Goal: Transaction & Acquisition: Purchase product/service

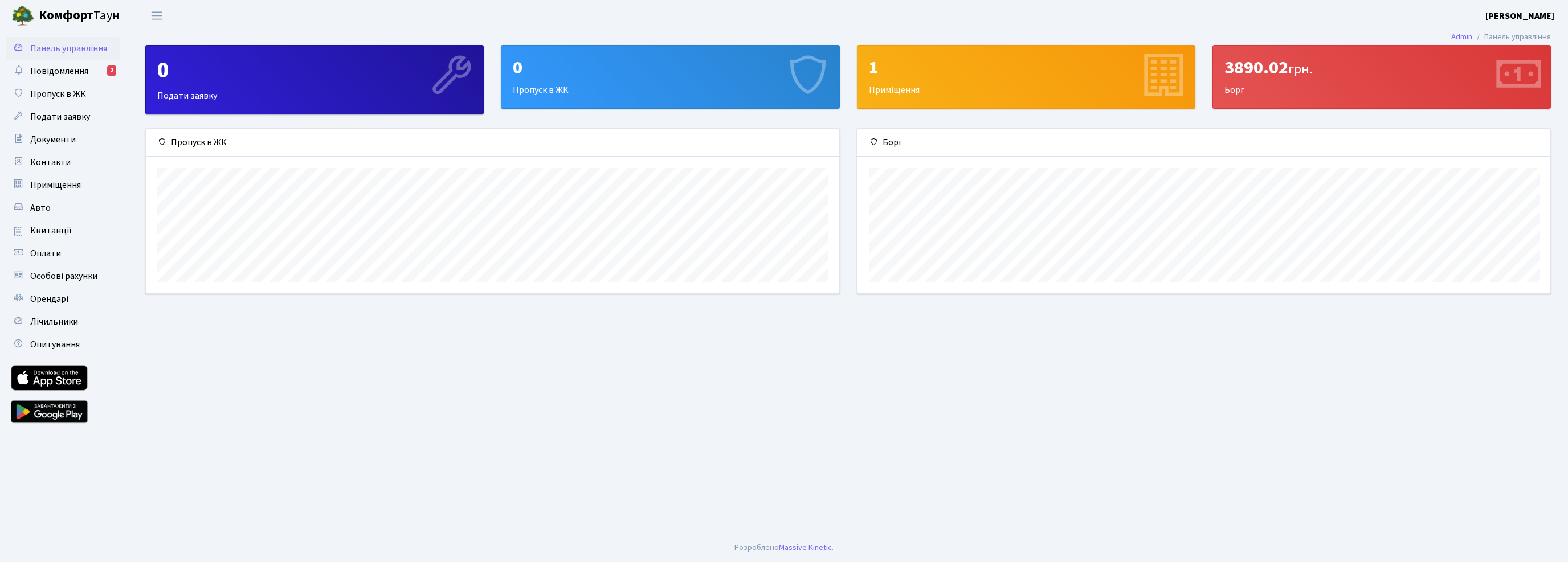
scroll to position [164, 693]
click at [52, 221] on link "Квитанції" at bounding box center [62, 231] width 114 height 23
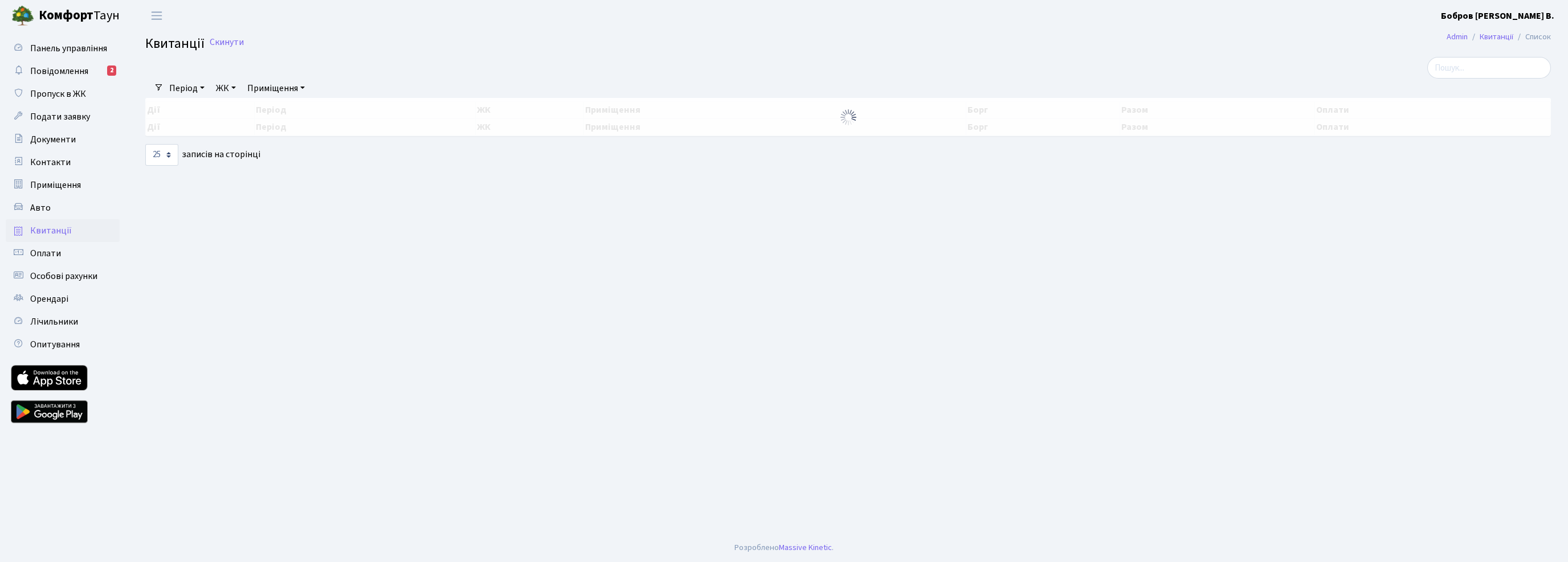
select select "25"
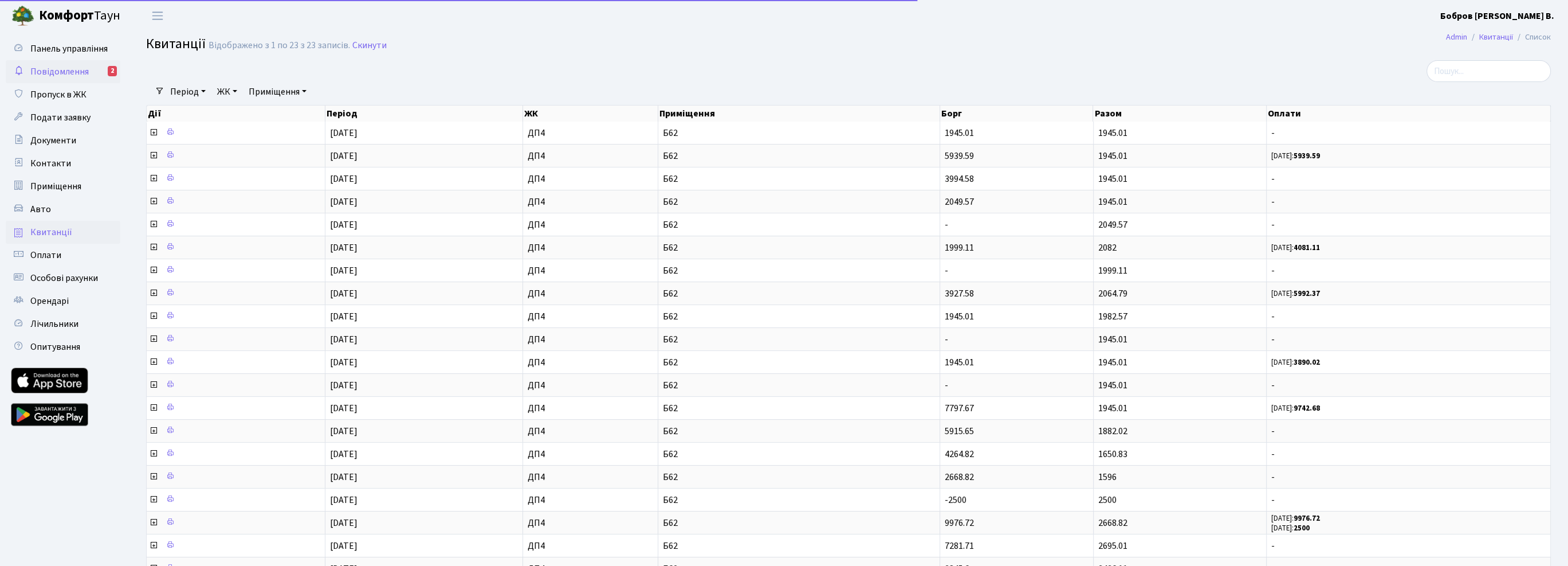
click at [71, 70] on span "Повідомлення" at bounding box center [60, 72] width 59 height 13
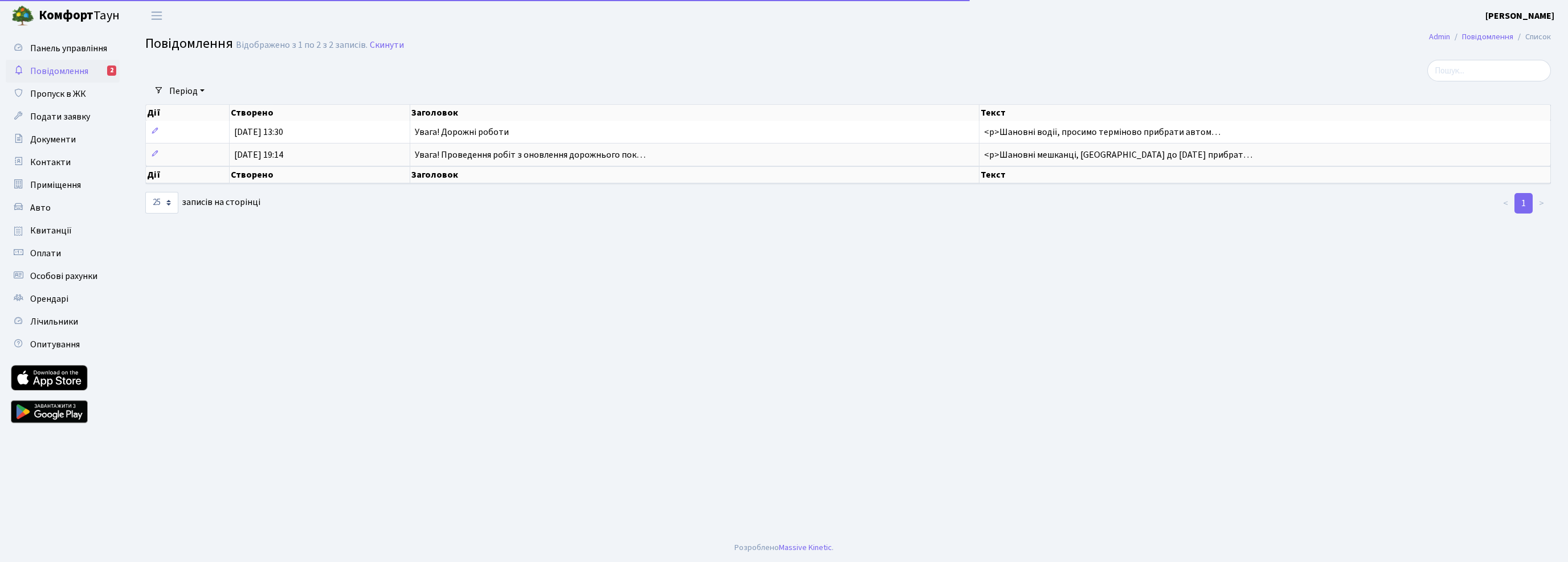
select select "25"
drag, startPoint x: 61, startPoint y: 68, endPoint x: 436, endPoint y: 327, distance: 455.7
click at [434, 331] on div "Панель управління Повідомлення 2 Пропуск в ЖК Подати заявку Документи Контакти …" at bounding box center [784, 282] width 1568 height 502
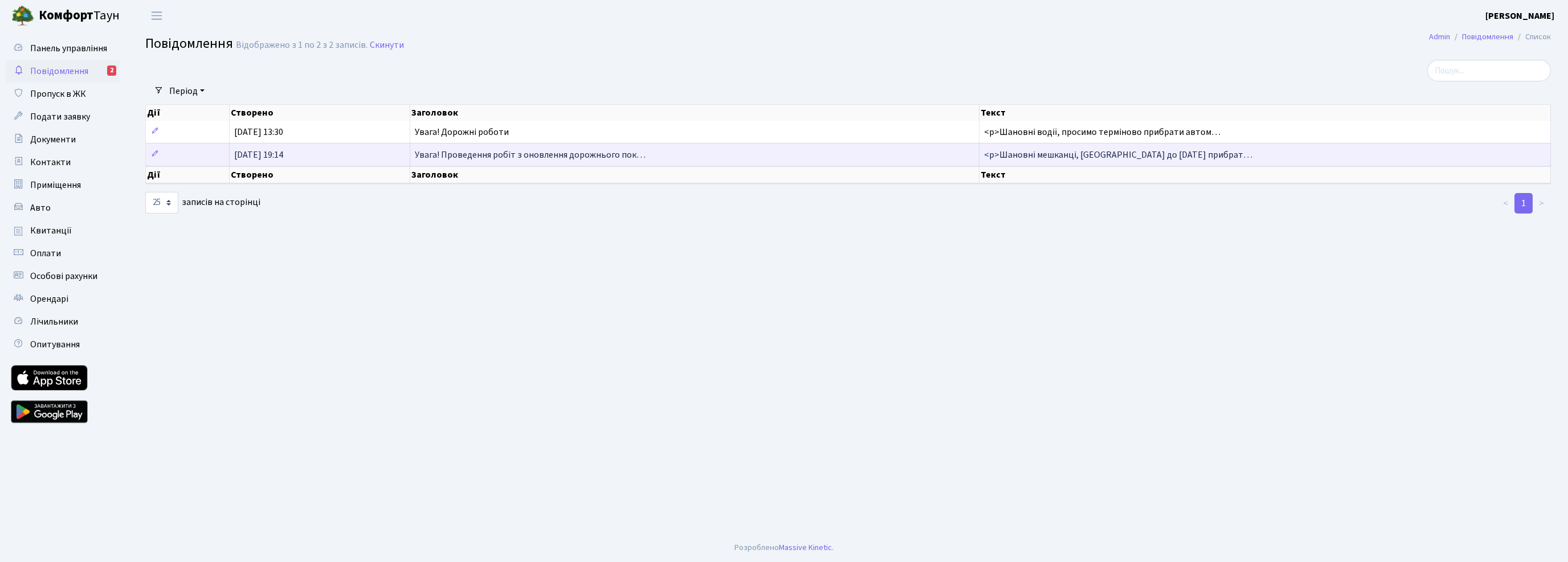
click at [161, 153] on td at bounding box center [188, 154] width 84 height 23
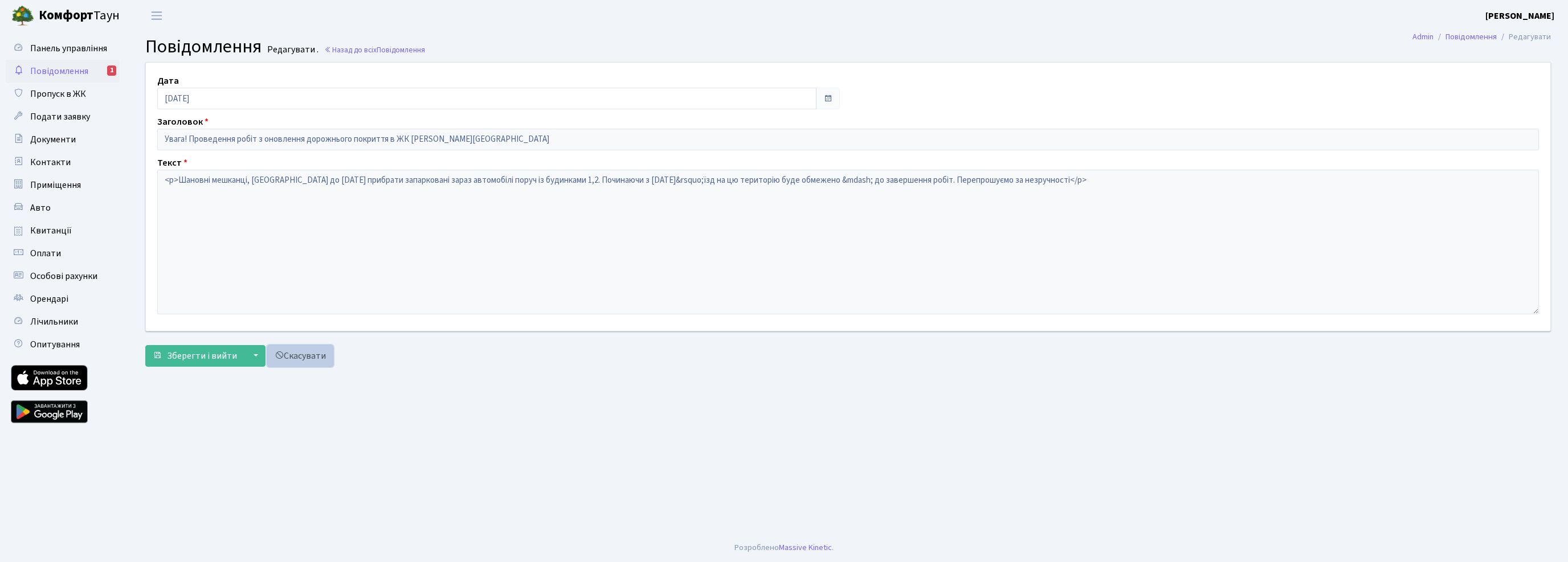
click at [308, 354] on link "Скасувати" at bounding box center [300, 356] width 66 height 22
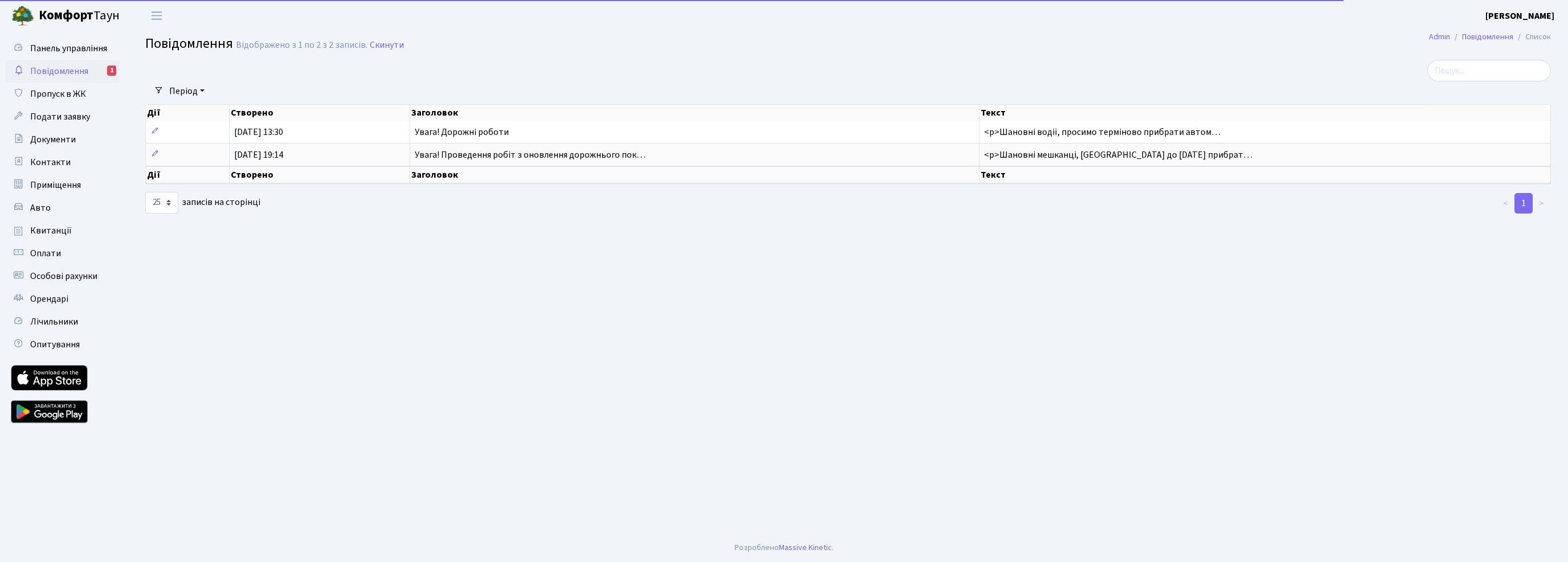
select select "25"
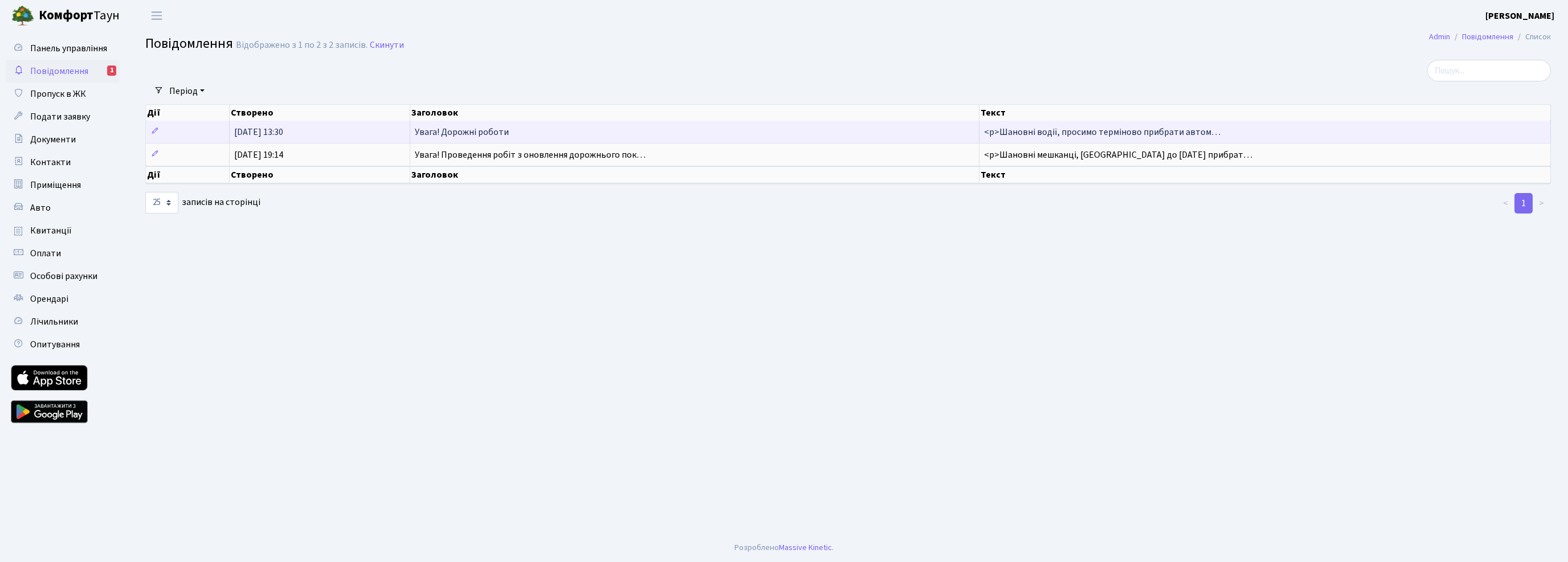
click at [181, 128] on td at bounding box center [188, 131] width 84 height 22
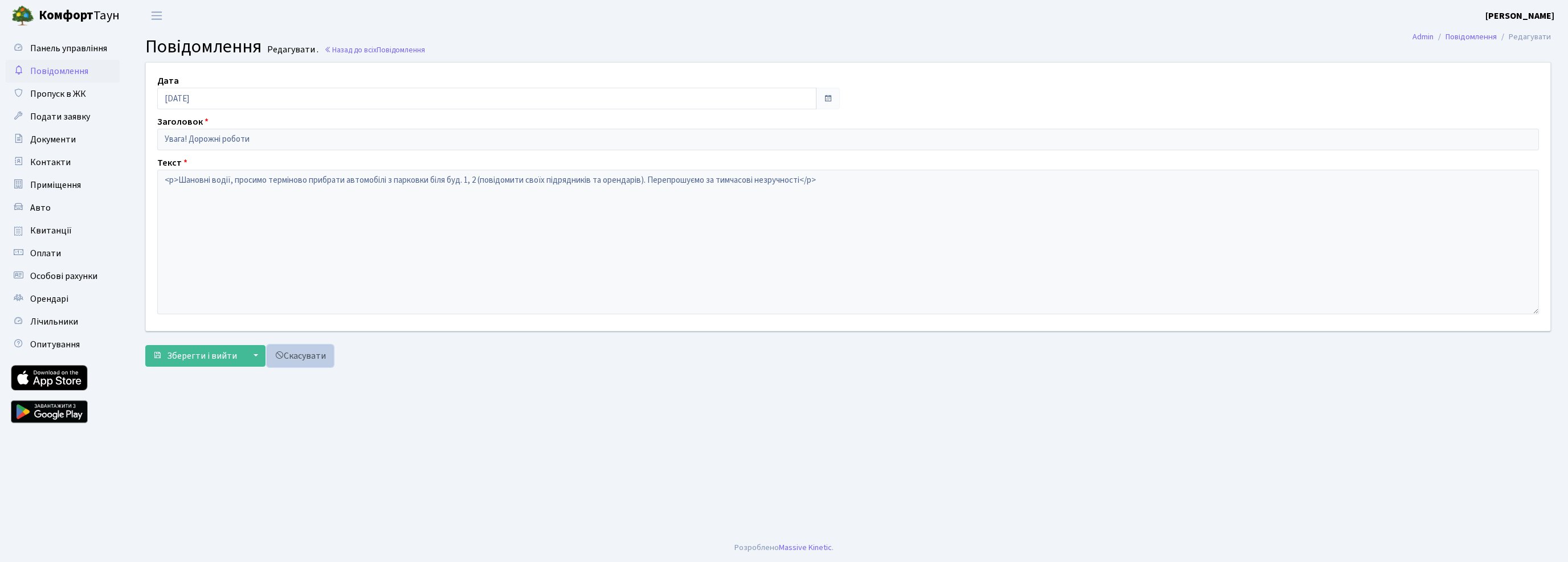
click at [303, 363] on link "Скасувати" at bounding box center [300, 356] width 66 height 22
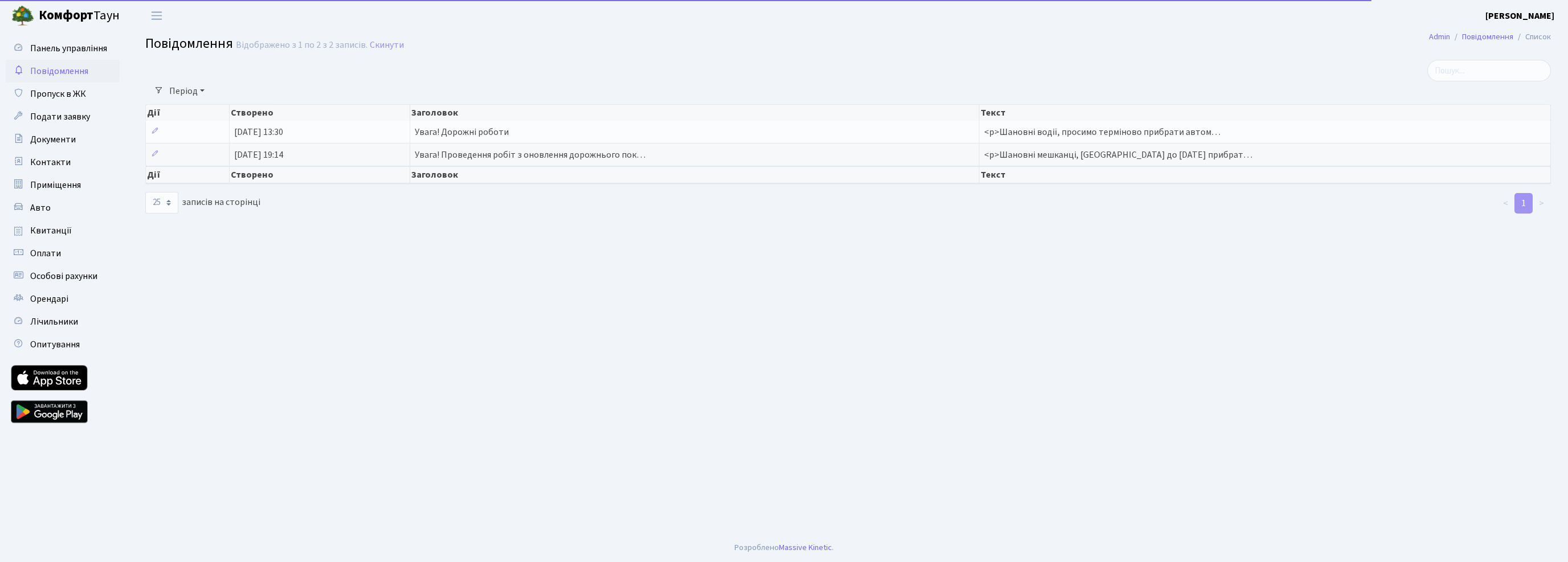
select select "25"
click at [58, 229] on span "Квитанції" at bounding box center [51, 231] width 41 height 13
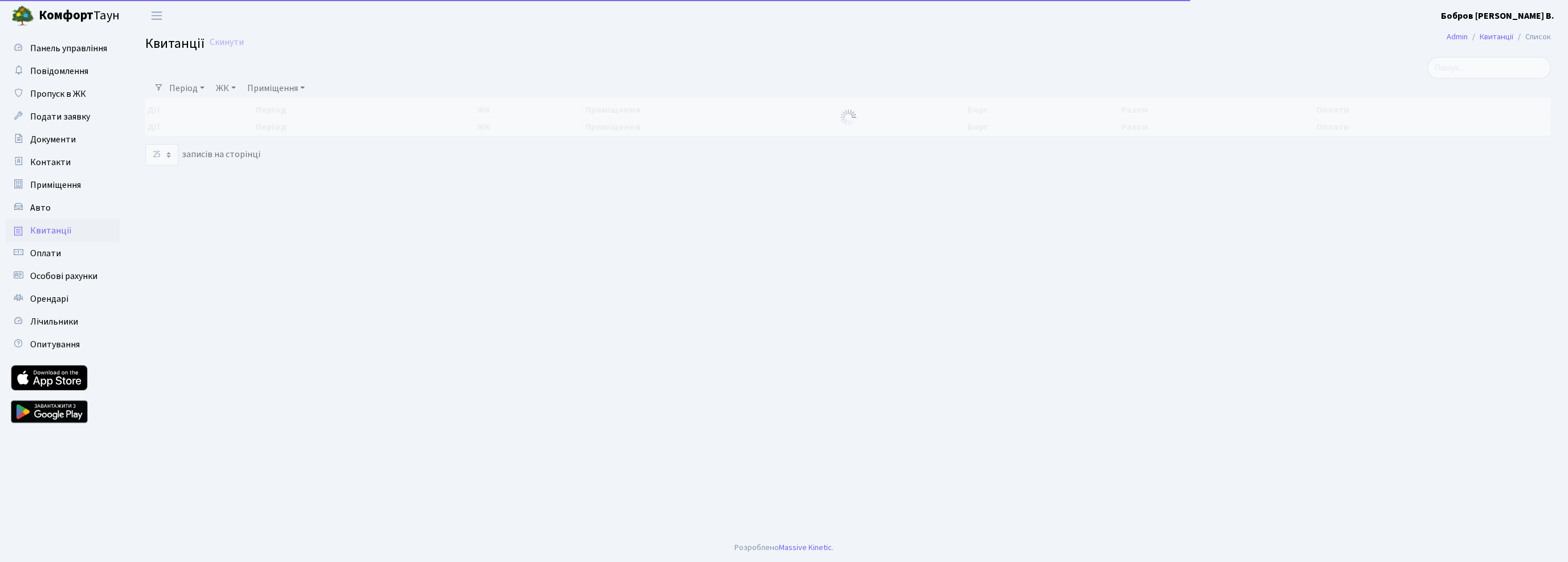
select select "25"
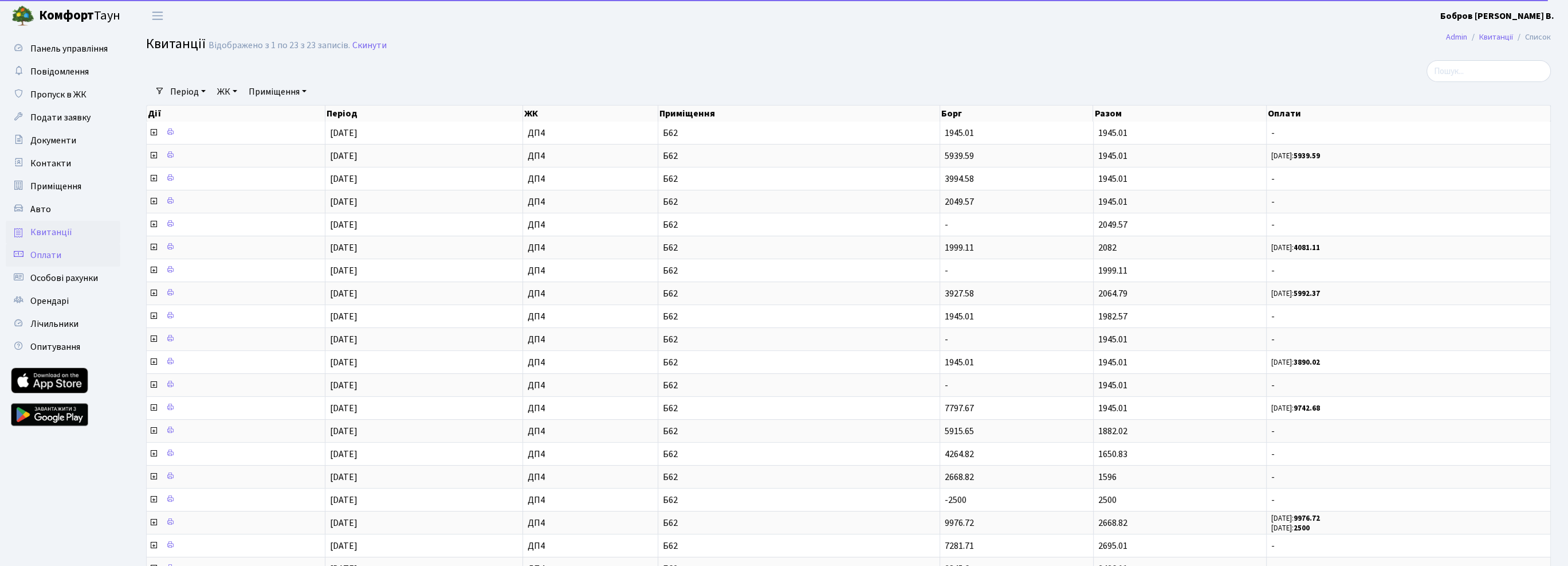
click at [47, 252] on span "Оплати" at bounding box center [46, 255] width 31 height 13
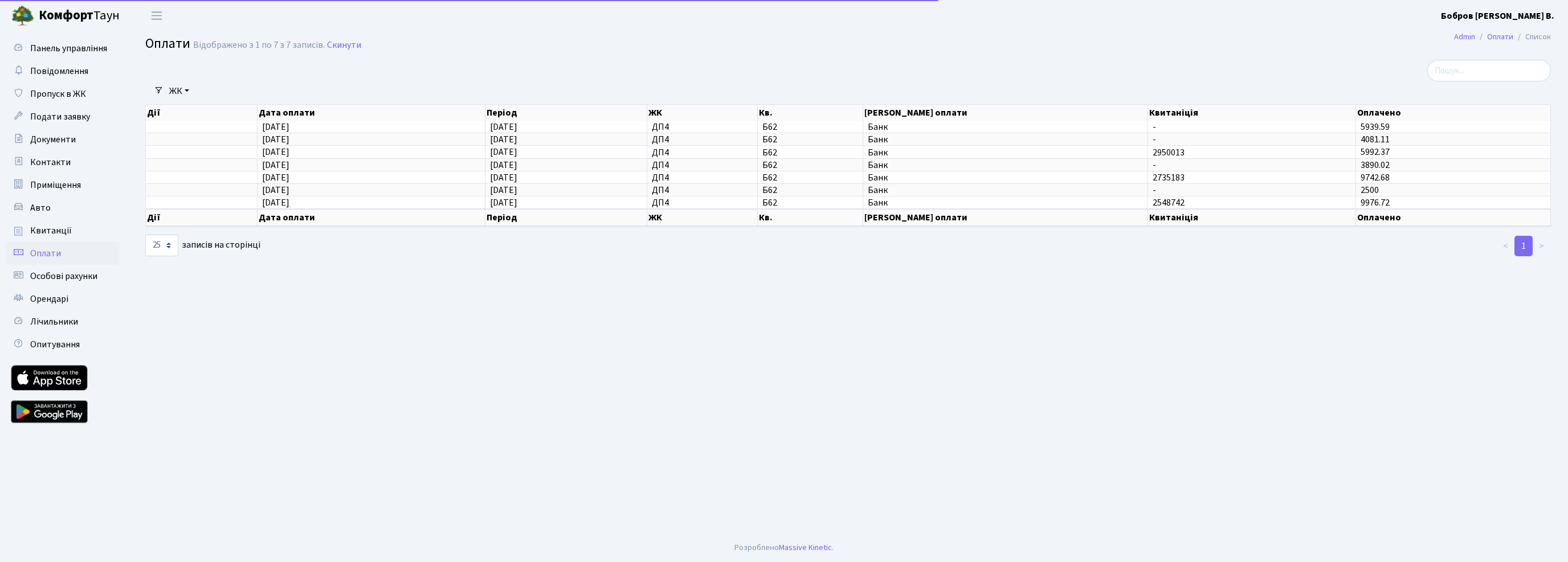
select select "25"
click at [55, 229] on span "Квитанції" at bounding box center [51, 231] width 41 height 13
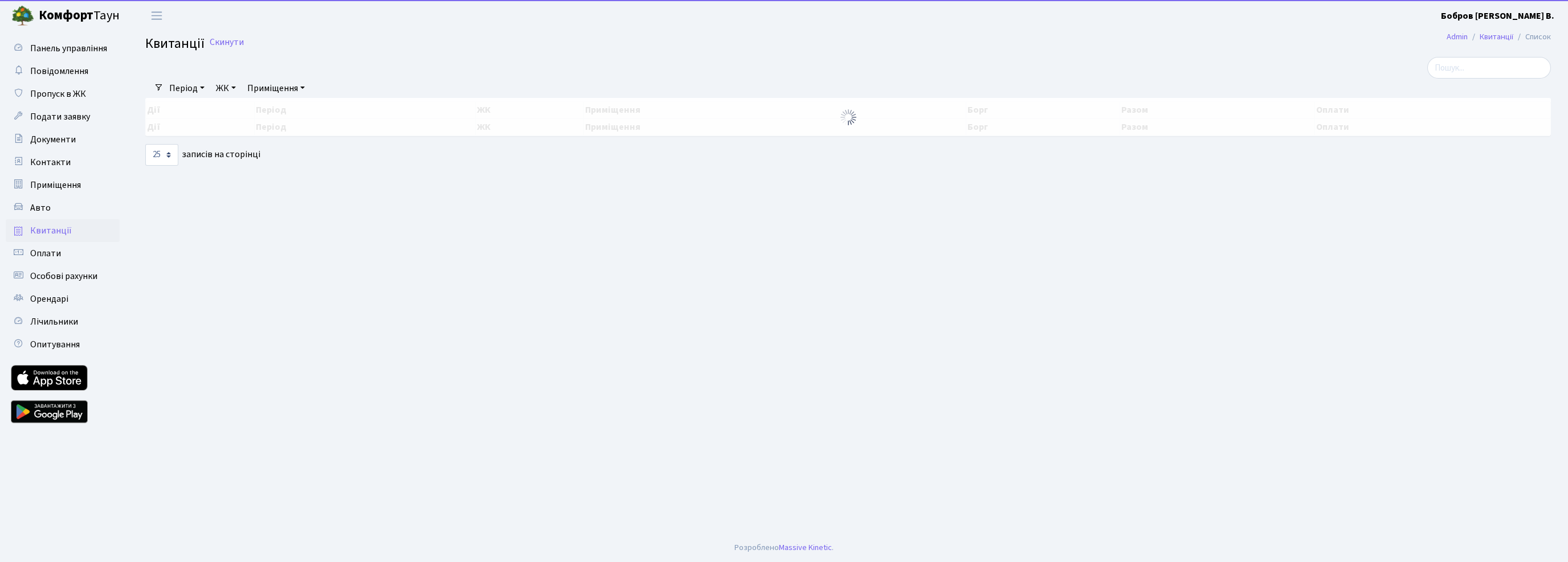
select select "25"
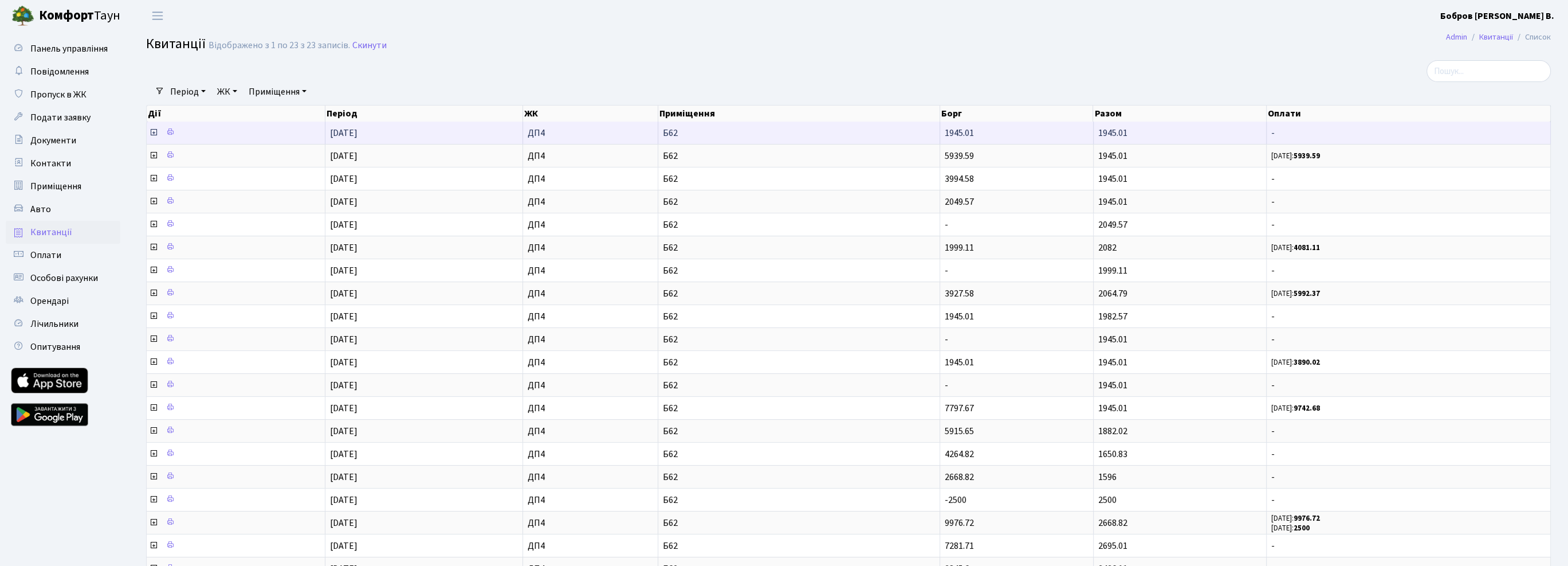
click at [152, 133] on icon at bounding box center [153, 132] width 9 height 9
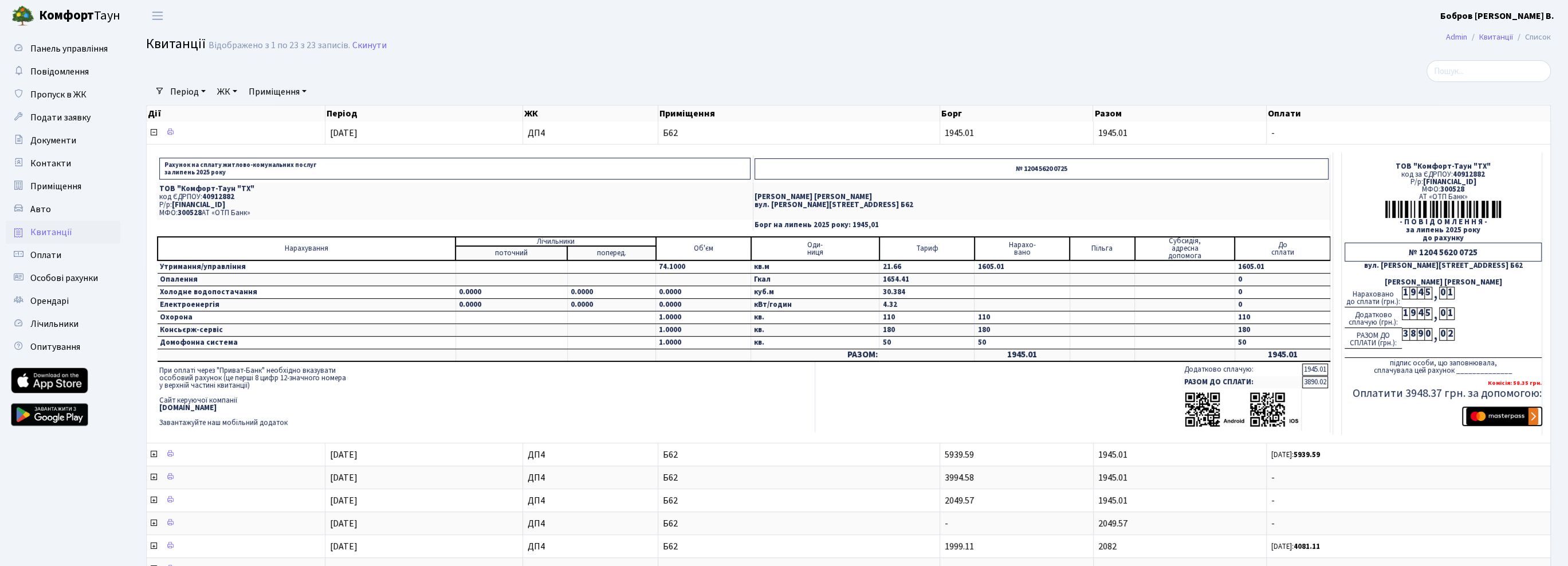
click at [1500, 411] on img "submit" at bounding box center [1502, 416] width 72 height 17
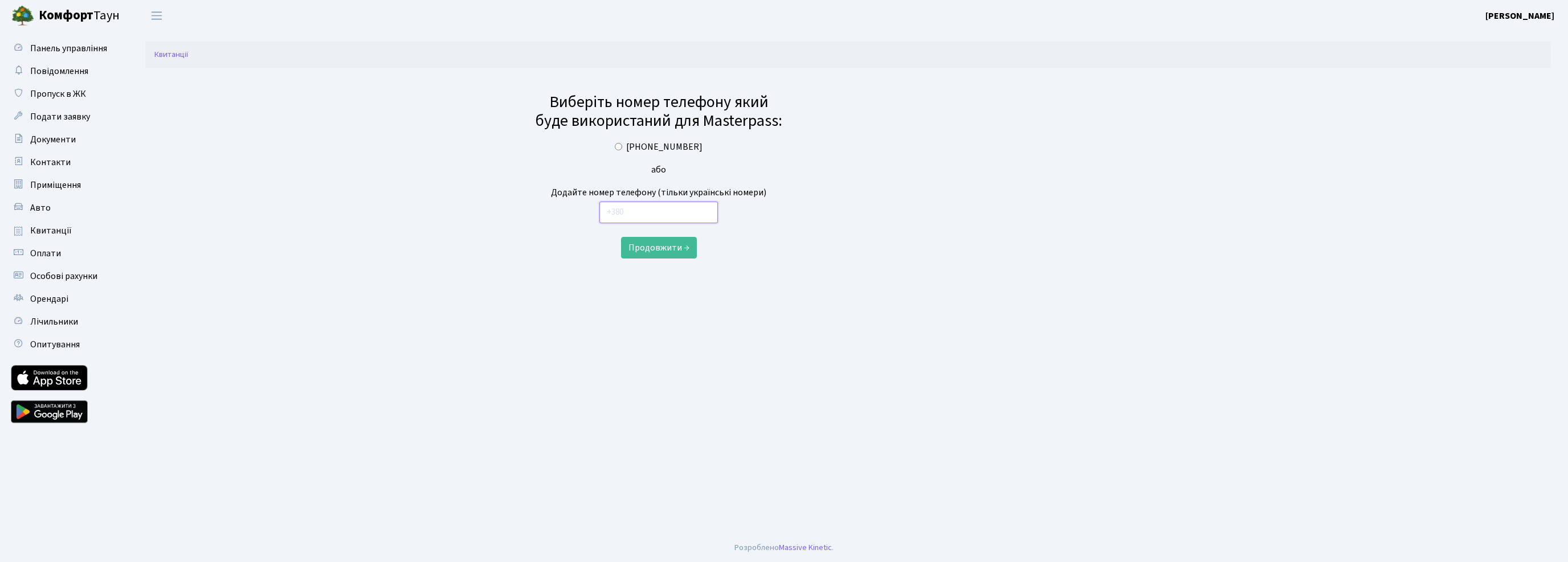
click at [669, 210] on input "text" at bounding box center [658, 212] width 118 height 22
click at [643, 141] on label "+380676620181" at bounding box center [664, 147] width 76 height 14
click at [622, 143] on input "+380676620181" at bounding box center [618, 146] width 7 height 7
radio input "true"
click at [663, 250] on button "Продовжити →" at bounding box center [659, 248] width 76 height 22
